Goal: Task Accomplishment & Management: Manage account settings

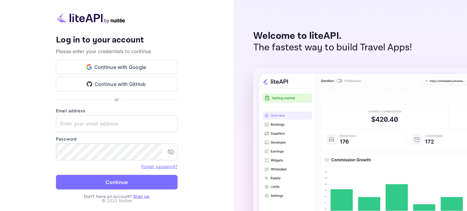
click at [100, 67] on button "Continue with Google" at bounding box center [117, 67] width 122 height 15
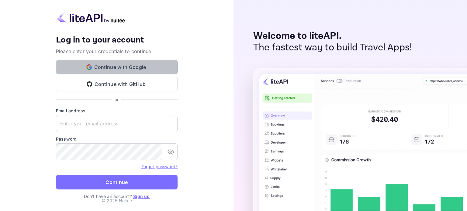
click at [121, 70] on button "Continue with Google" at bounding box center [117, 67] width 122 height 15
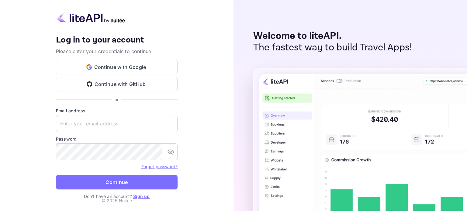
click at [140, 195] on link "Sign up" at bounding box center [141, 196] width 16 height 5
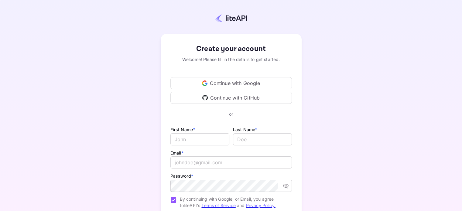
click at [212, 82] on div "Continue with Google" at bounding box center [232, 83] width 122 height 12
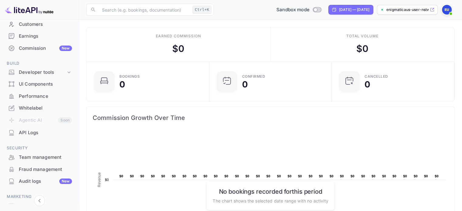
scroll to position [61, 0]
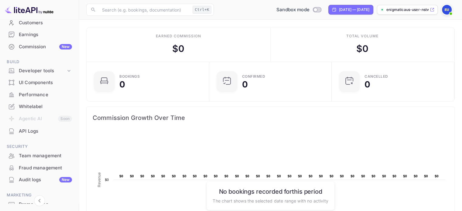
click at [53, 107] on div "Whitelabel" at bounding box center [45, 106] width 53 height 7
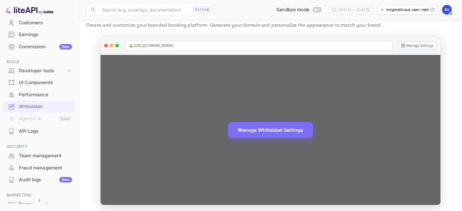
scroll to position [20, 0]
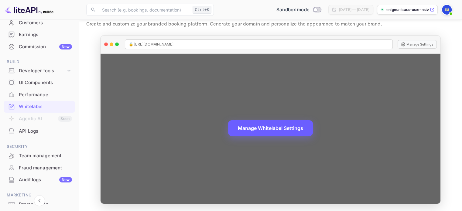
click at [267, 129] on button "Manage Whitelabel Settings" at bounding box center [270, 128] width 85 height 16
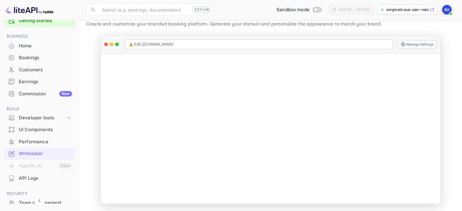
scroll to position [0, 0]
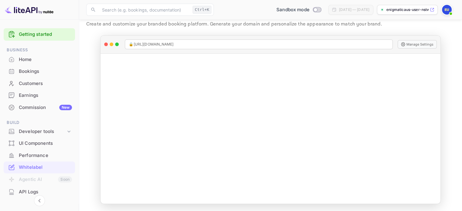
click at [444, 6] on img at bounding box center [447, 10] width 10 height 10
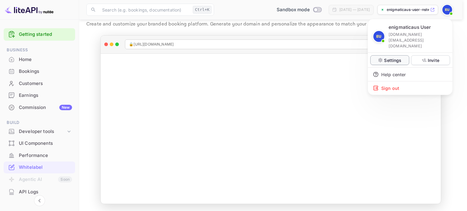
click at [381, 58] on icon at bounding box center [380, 60] width 5 height 5
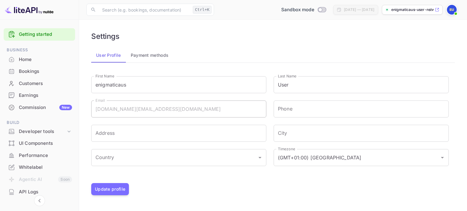
click at [46, 155] on div "Performance" at bounding box center [45, 155] width 53 height 7
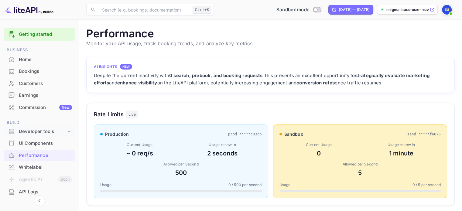
click at [64, 132] on div "Developer tools" at bounding box center [42, 131] width 47 height 7
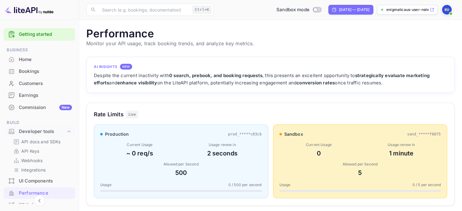
click at [41, 93] on div "Earnings" at bounding box center [45, 95] width 53 height 7
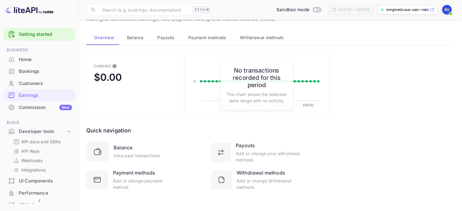
scroll to position [26, 0]
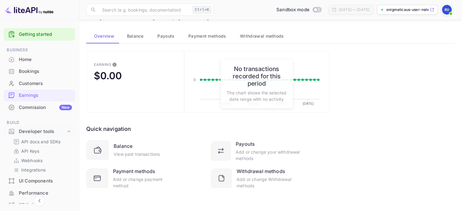
click at [41, 86] on div "Customers" at bounding box center [45, 83] width 53 height 7
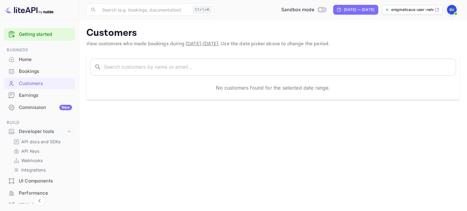
click at [39, 76] on div "Bookings" at bounding box center [39, 72] width 71 height 12
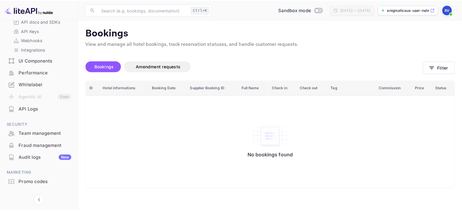
scroll to position [131, 0]
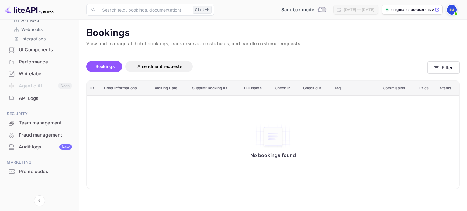
click at [52, 131] on div "Fraud management" at bounding box center [39, 135] width 71 height 12
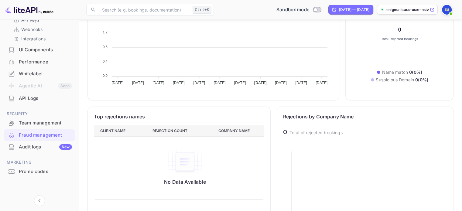
scroll to position [243, 0]
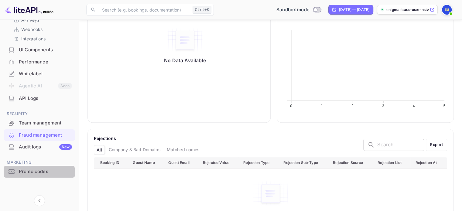
click at [38, 173] on div "Promo codes" at bounding box center [45, 171] width 53 height 7
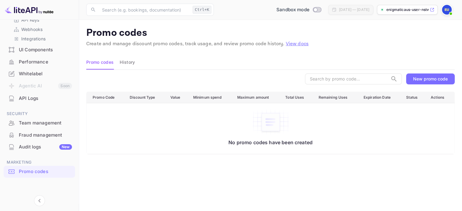
click at [417, 80] on div "New promo code" at bounding box center [430, 78] width 35 height 5
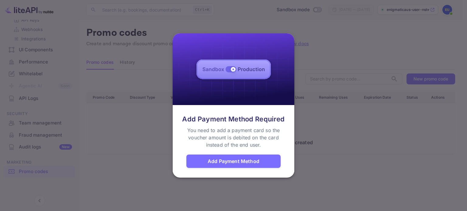
click at [253, 164] on div "Add Payment Method" at bounding box center [234, 161] width 52 height 7
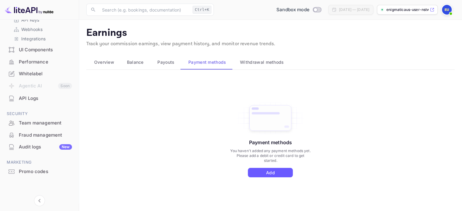
click at [265, 176] on button "Add" at bounding box center [270, 172] width 45 height 9
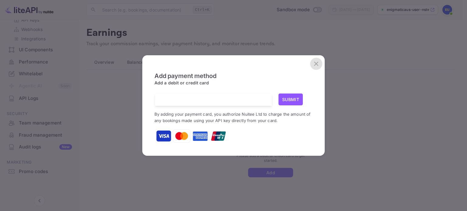
click at [316, 62] on icon "close" at bounding box center [315, 63] width 7 height 7
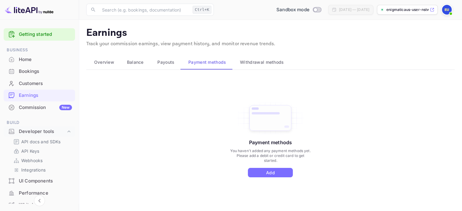
click at [59, 33] on link "Getting started" at bounding box center [45, 34] width 53 height 7
click at [102, 60] on span "Overview" at bounding box center [104, 62] width 20 height 7
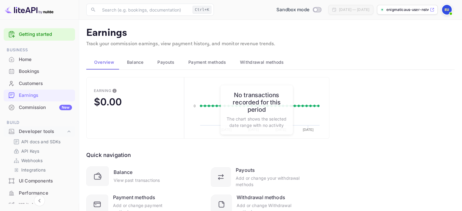
click at [141, 64] on span "Balance" at bounding box center [135, 62] width 17 height 7
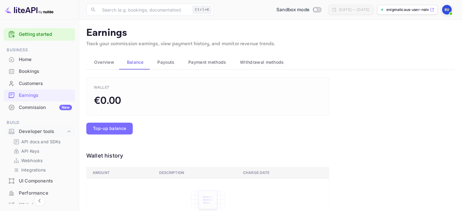
click at [168, 63] on span "Payouts" at bounding box center [165, 62] width 17 height 7
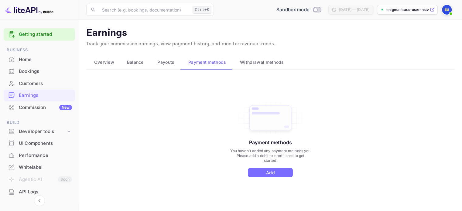
click at [164, 64] on span "Payouts" at bounding box center [165, 62] width 17 height 7
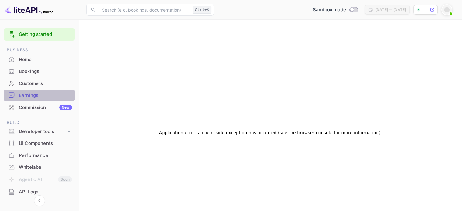
click at [61, 95] on div "Earnings" at bounding box center [45, 95] width 53 height 7
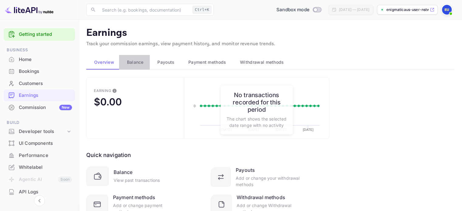
click at [141, 62] on span "Balance" at bounding box center [135, 62] width 17 height 7
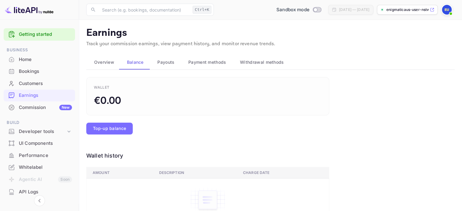
click at [165, 62] on span "Payouts" at bounding box center [165, 62] width 17 height 7
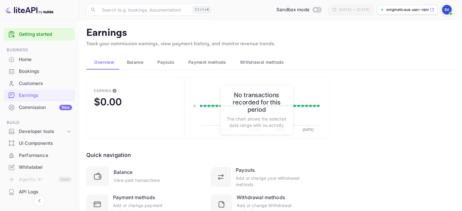
click at [195, 66] on button "Payment methods" at bounding box center [207, 62] width 52 height 15
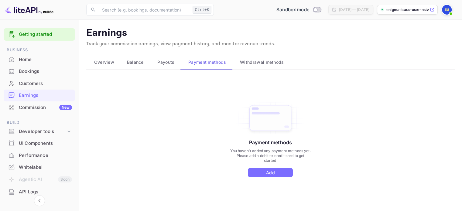
click at [257, 59] on span "Withdrawal methods" at bounding box center [262, 62] width 44 height 7
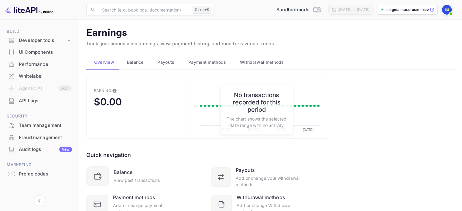
scroll to position [94, 0]
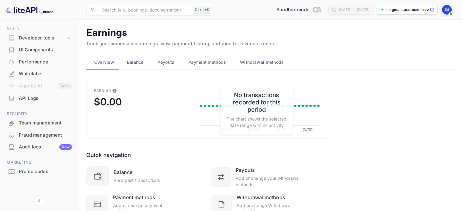
click at [148, 147] on div "Quick navigation Balance View past transactions Payouts Add or change your with…" at bounding box center [207, 177] width 243 height 76
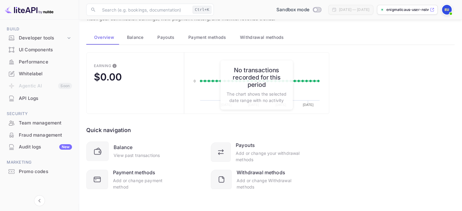
scroll to position [26, 0]
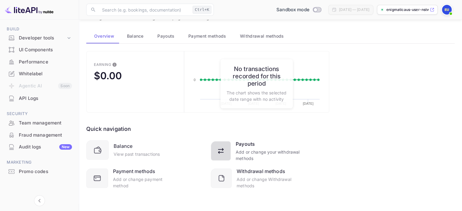
click at [254, 153] on div "Add or change your withdrawal methods" at bounding box center [268, 155] width 64 height 13
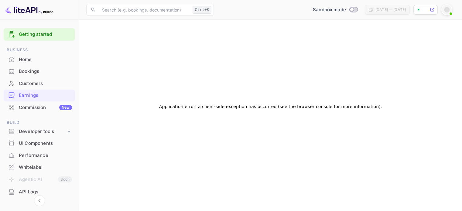
scroll to position [0, 0]
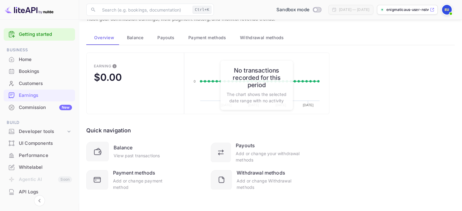
scroll to position [26, 0]
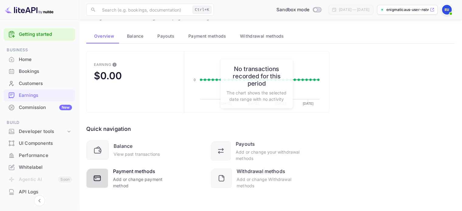
click at [141, 178] on div "Add or change payment method" at bounding box center [144, 182] width 63 height 13
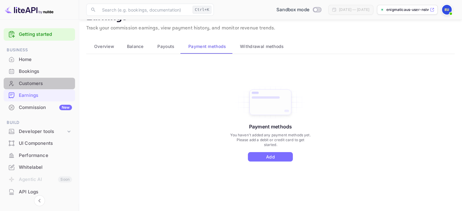
click at [45, 86] on div "Customers" at bounding box center [45, 83] width 53 height 7
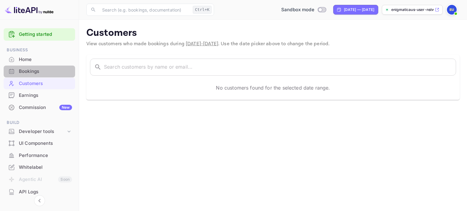
click at [45, 71] on div "Bookings" at bounding box center [45, 71] width 53 height 7
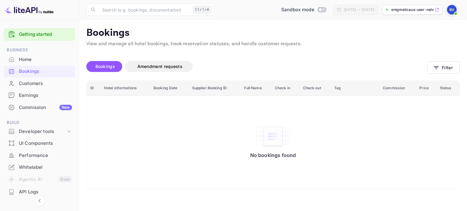
click at [50, 37] on link "Getting started" at bounding box center [45, 34] width 53 height 7
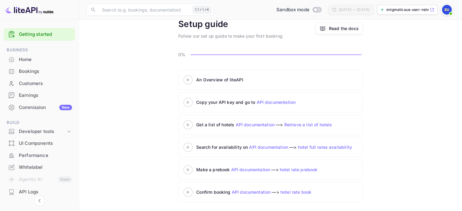
click at [33, 107] on div "Commission New" at bounding box center [45, 107] width 53 height 7
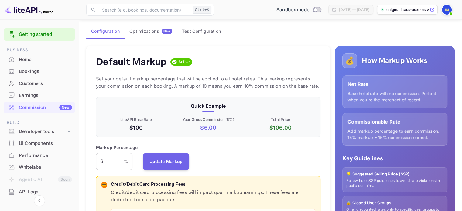
scroll to position [30, 0]
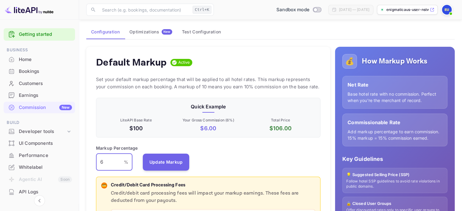
click at [111, 160] on input "6" at bounding box center [110, 162] width 28 height 17
click at [236, 160] on div "Markup Percentage 15 % ​ Update Markup" at bounding box center [208, 158] width 225 height 26
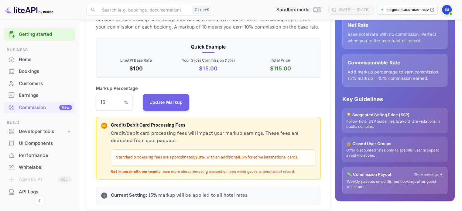
scroll to position [91, 0]
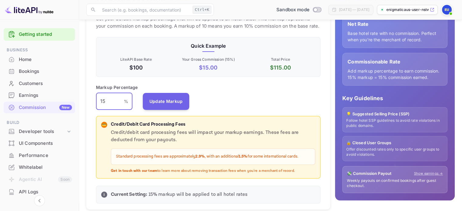
click at [115, 103] on input "15" at bounding box center [110, 101] width 28 height 17
type input "20"
click at [215, 108] on div "Markup Percentage 20 % ​ Update Markup" at bounding box center [208, 97] width 225 height 26
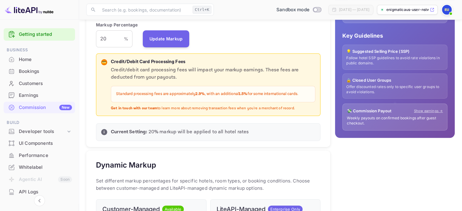
scroll to position [144, 0]
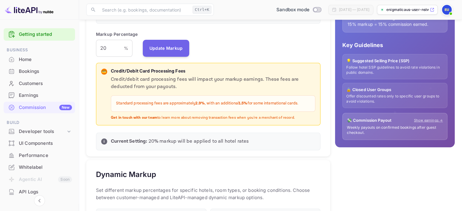
click at [57, 59] on div "Home" at bounding box center [45, 59] width 53 height 7
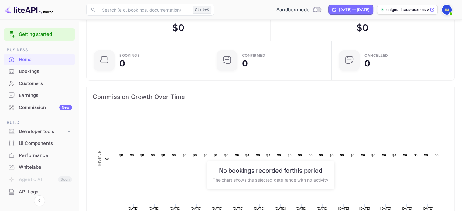
scroll to position [10, 0]
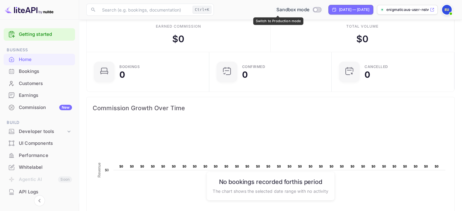
click at [309, 10] on input "Switch to Production mode" at bounding box center [315, 10] width 12 height 4
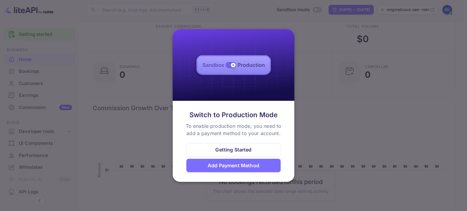
click at [238, 167] on div "Add Payment Method" at bounding box center [234, 165] width 52 height 7
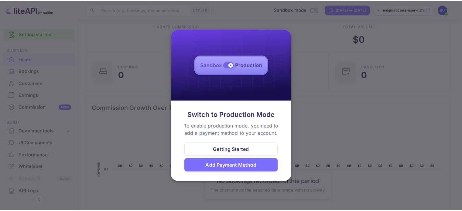
scroll to position [5, 5]
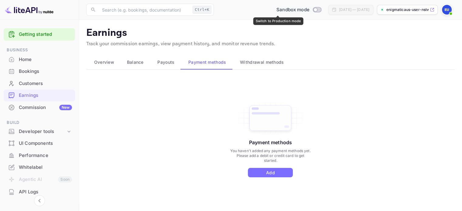
click at [309, 9] on input "Switch to Production mode" at bounding box center [315, 10] width 12 height 4
checkbox input "false"
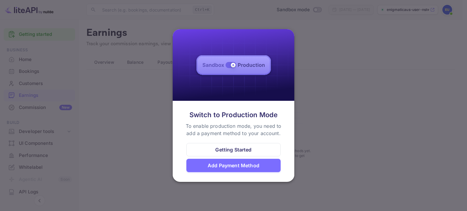
click at [242, 149] on div "Getting Started" at bounding box center [233, 149] width 36 height 7
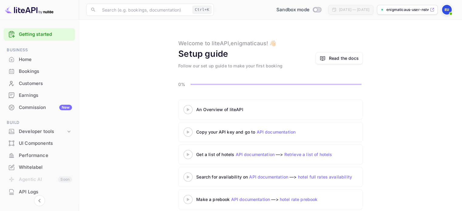
drag, startPoint x: 327, startPoint y: 55, endPoint x: 322, endPoint y: 56, distance: 5.5
click at [327, 55] on link "Read the docs" at bounding box center [339, 58] width 47 height 12
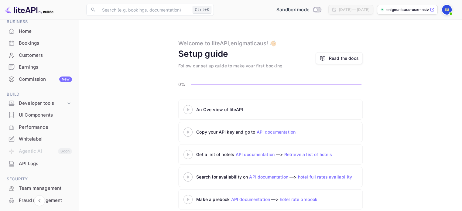
scroll to position [30, 0]
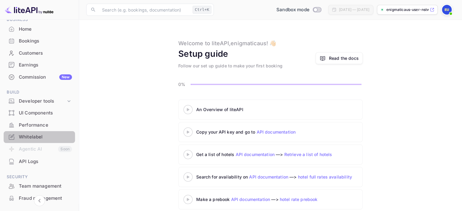
click at [55, 140] on div "Whitelabel" at bounding box center [45, 137] width 53 height 7
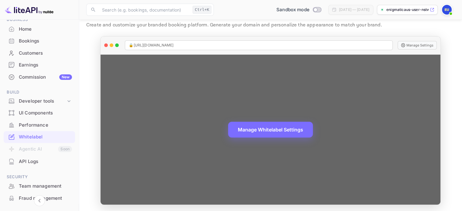
scroll to position [20, 0]
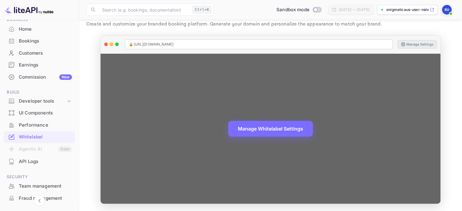
click at [418, 41] on button "Manage Settings" at bounding box center [417, 44] width 39 height 9
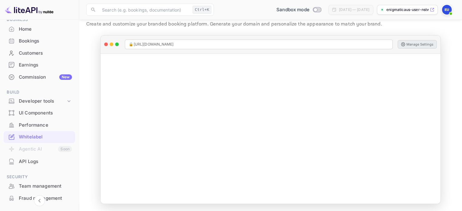
click at [56, 137] on div "Whitelabel" at bounding box center [45, 137] width 53 height 7
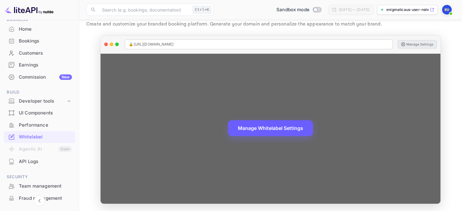
click at [287, 132] on button "Manage Whitelabel Settings" at bounding box center [270, 128] width 85 height 16
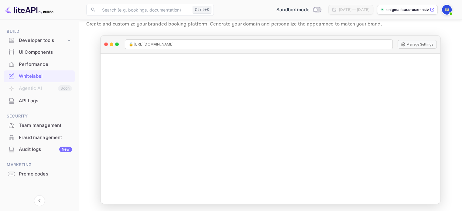
scroll to position [94, 0]
